Goal: Information Seeking & Learning: Find specific fact

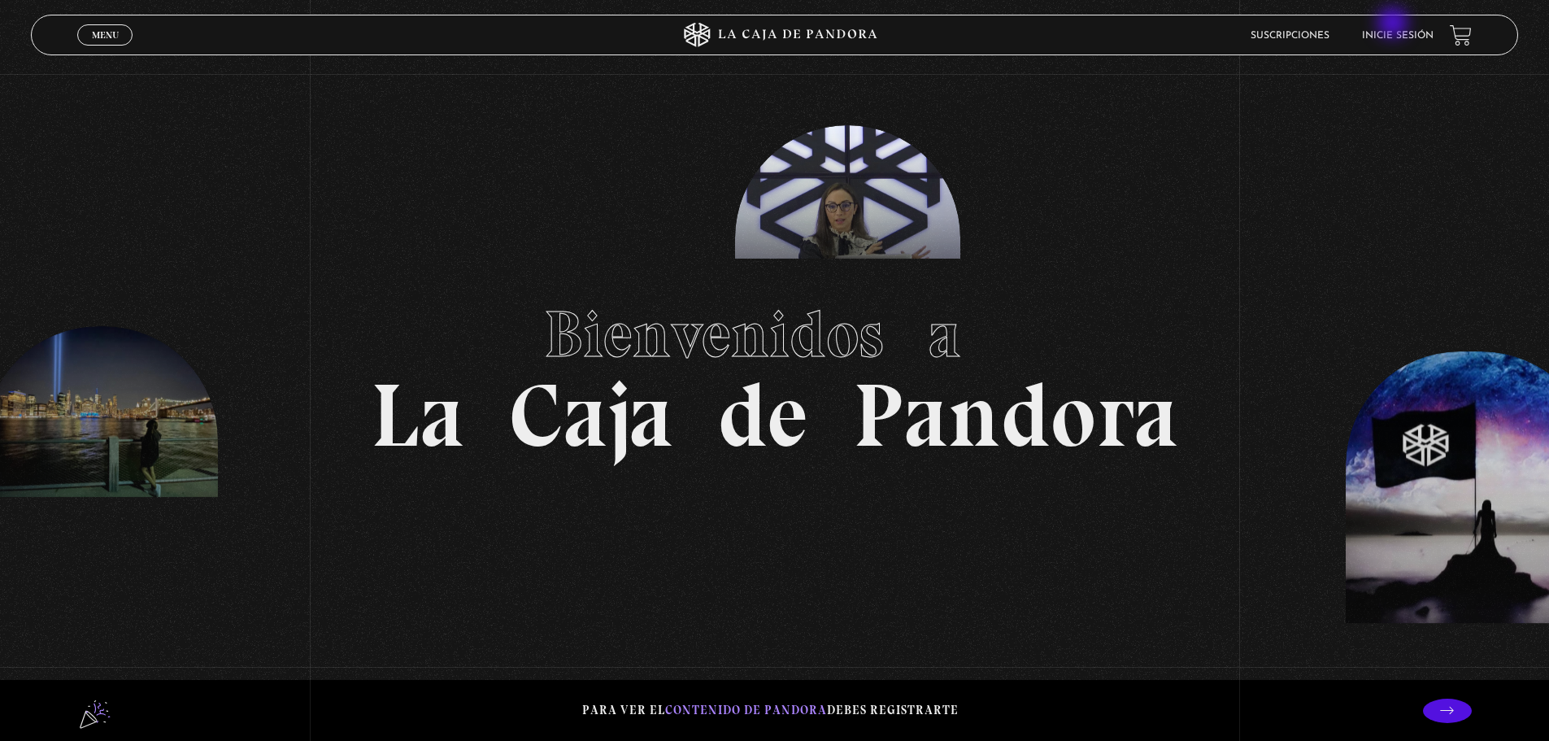
click at [1394, 24] on li "Inicie sesión" at bounding box center [1398, 35] width 72 height 25
click at [1393, 35] on link "Inicie sesión" at bounding box center [1398, 36] width 72 height 10
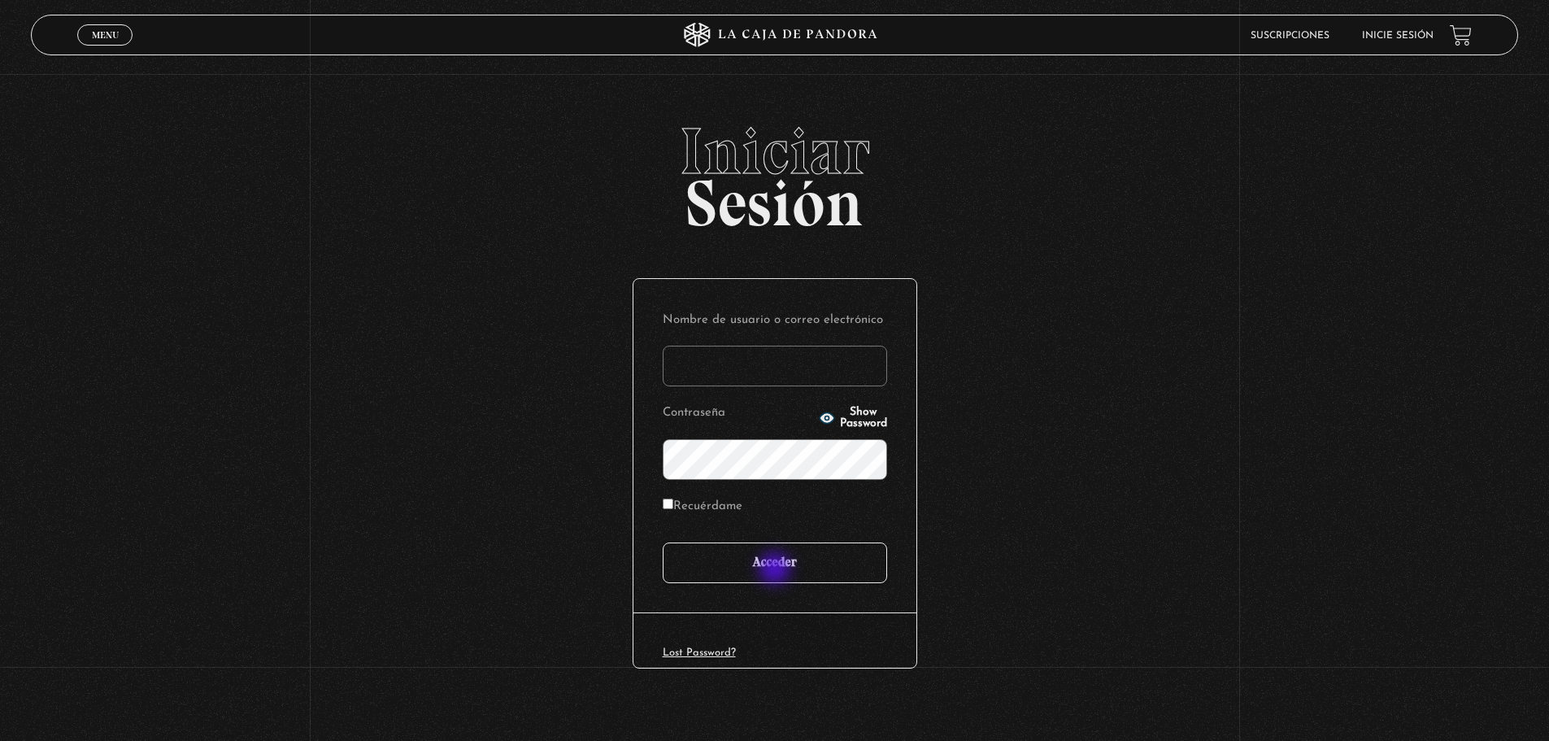
type input "[EMAIL_ADDRESS][DOMAIN_NAME]"
drag, startPoint x: 776, startPoint y: 570, endPoint x: 765, endPoint y: 581, distance: 16.1
click at [776, 570] on input "Acceder" at bounding box center [775, 562] width 224 height 41
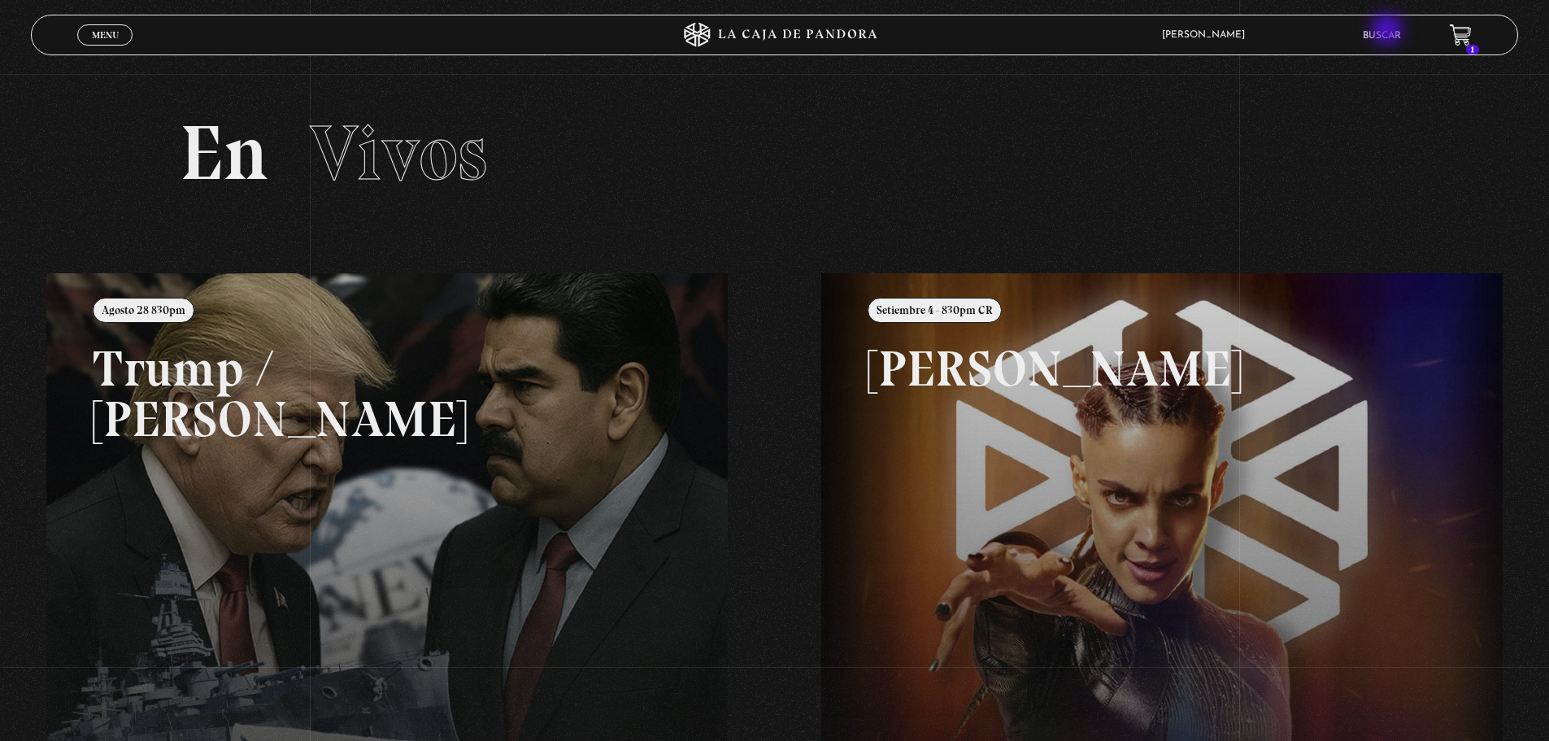
click at [1390, 33] on link "Buscar" at bounding box center [1382, 36] width 38 height 10
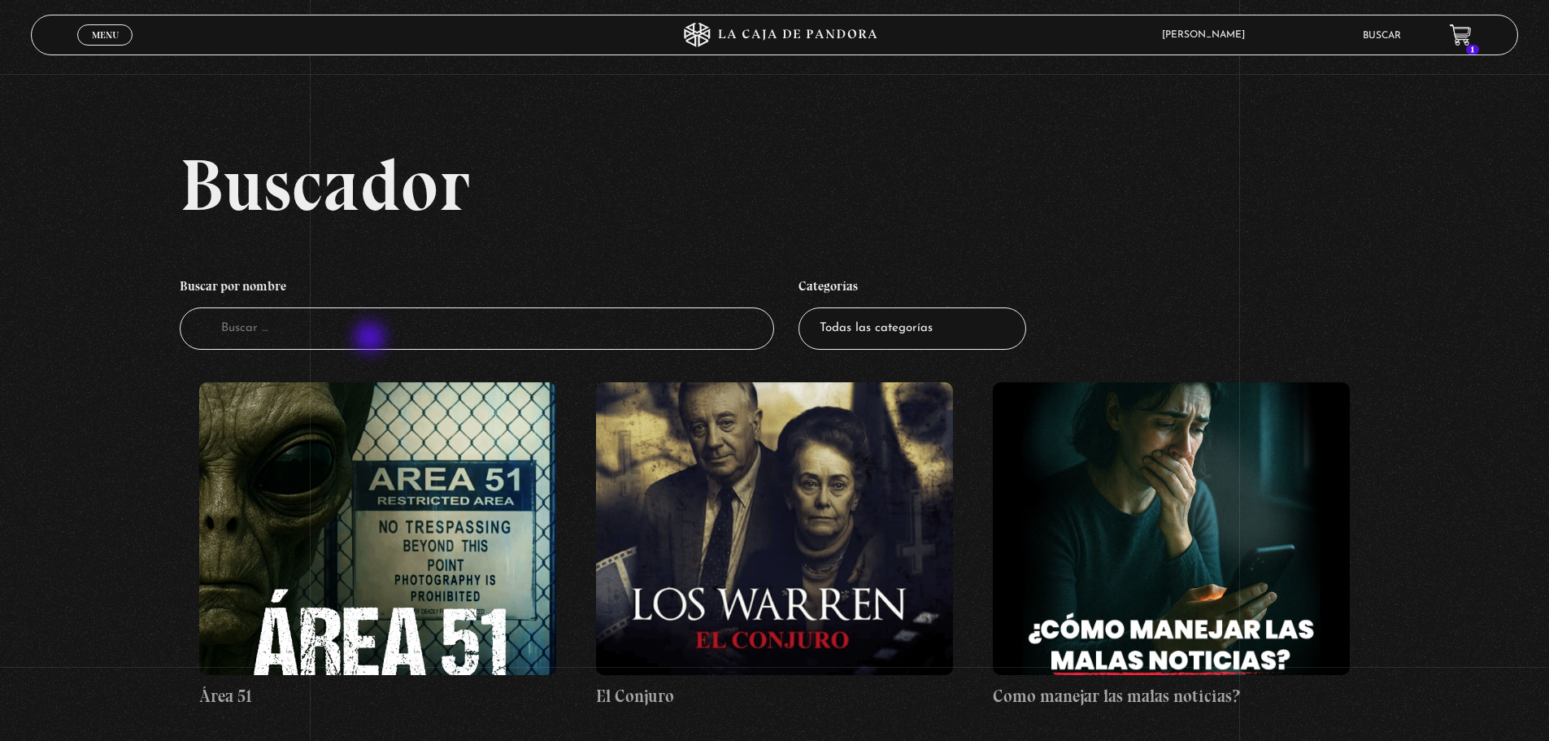
click at [369, 340] on input "Buscador" at bounding box center [477, 328] width 595 height 43
type input "conjuro"
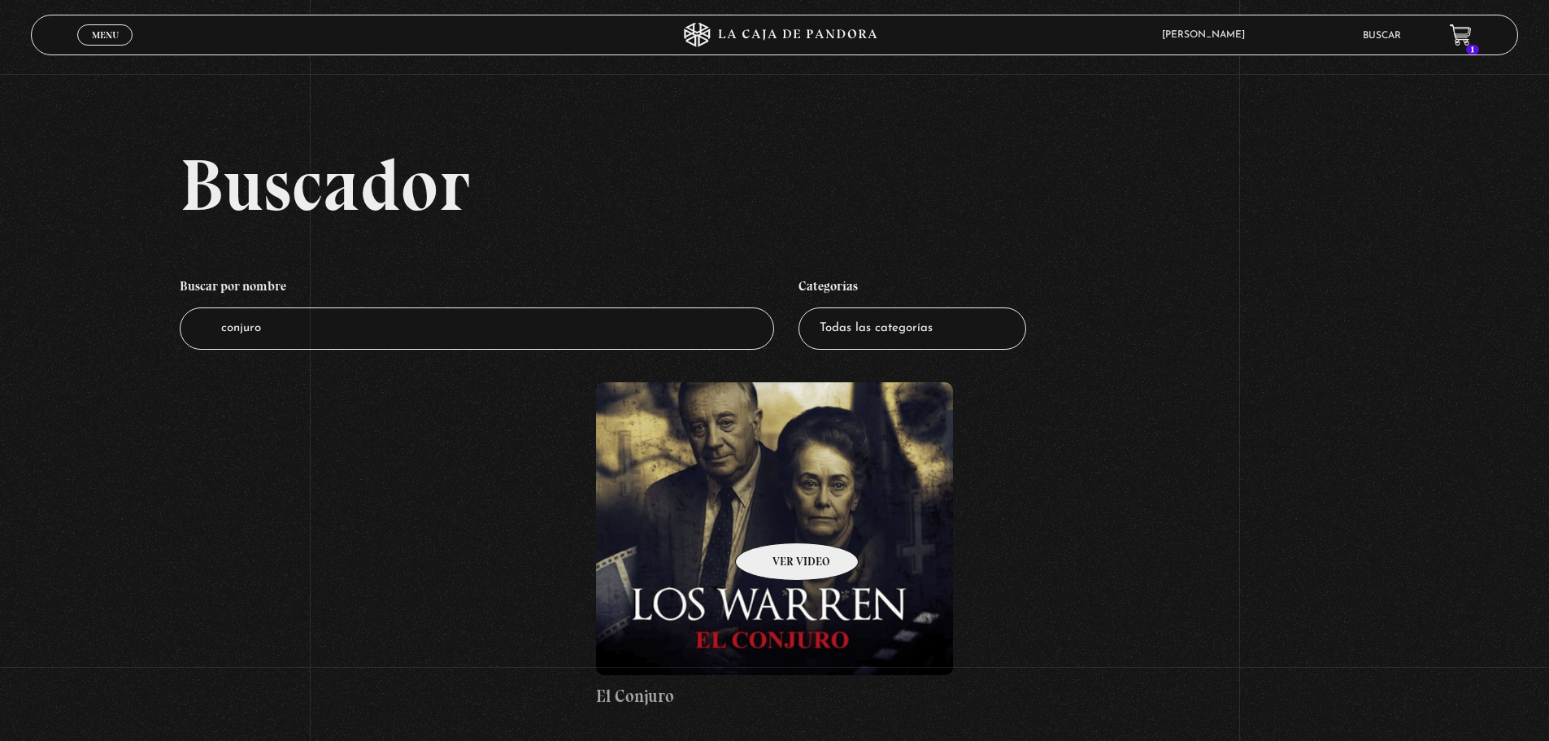
click at [776, 518] on figure at bounding box center [774, 528] width 357 height 293
